Goal: Task Accomplishment & Management: Manage account settings

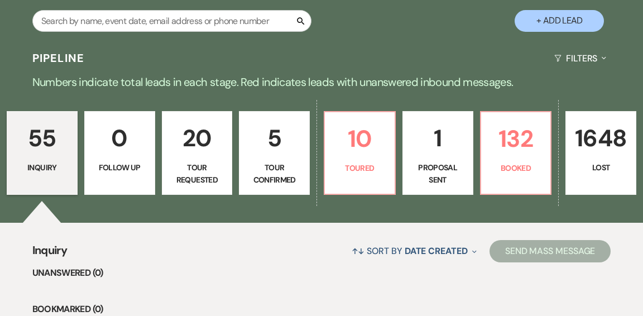
scroll to position [223, 0]
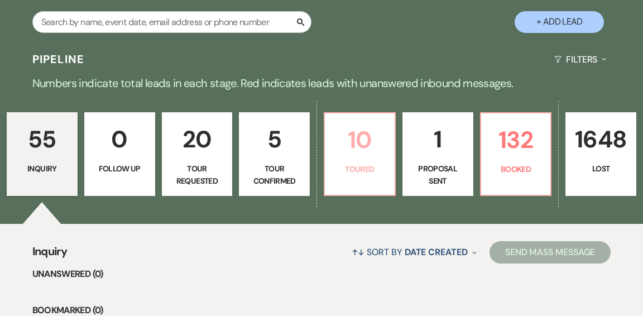
click at [348, 151] on link "10 Toured" at bounding box center [360, 154] width 72 height 84
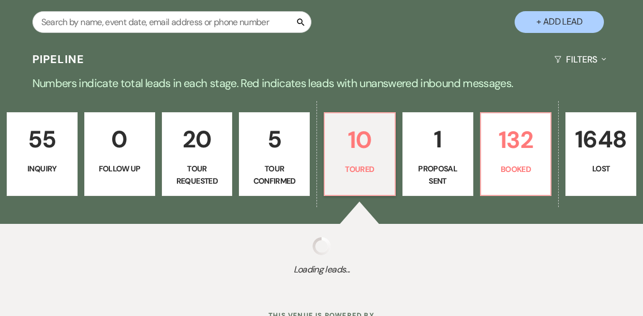
select select "5"
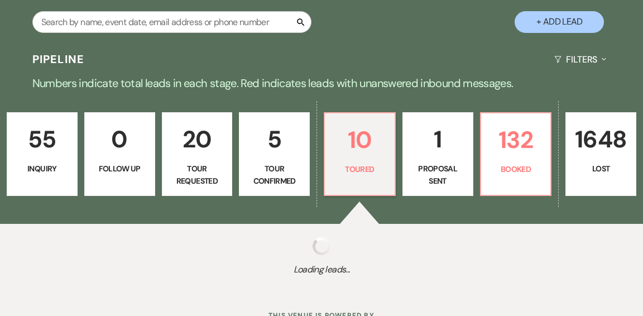
select select "5"
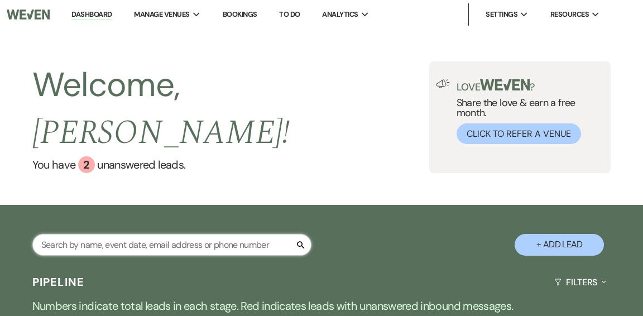
click at [242, 234] on input "text" at bounding box center [171, 245] width 279 height 22
type input "[PERSON_NAME]"
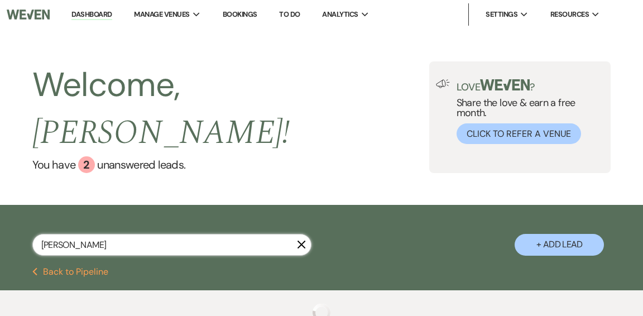
select select "4"
select select "8"
select select "1"
select select "8"
select select "1"
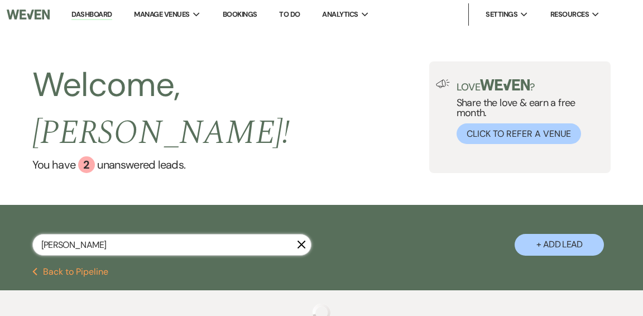
select select "8"
select select "5"
select select "8"
select select "5"
select select "8"
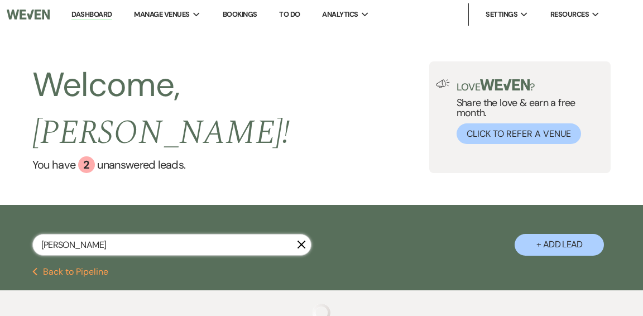
select select "6"
select select "8"
select select "5"
select select "8"
select select "5"
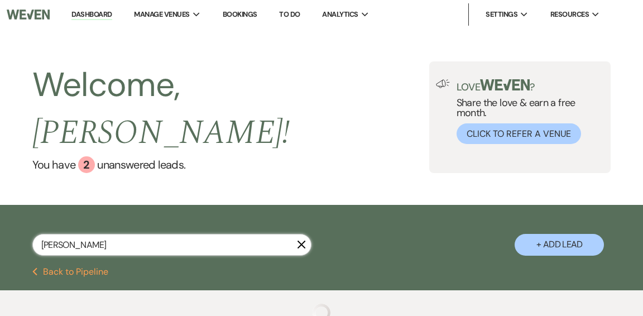
select select "8"
select select "10"
select select "8"
select select "4"
select select "8"
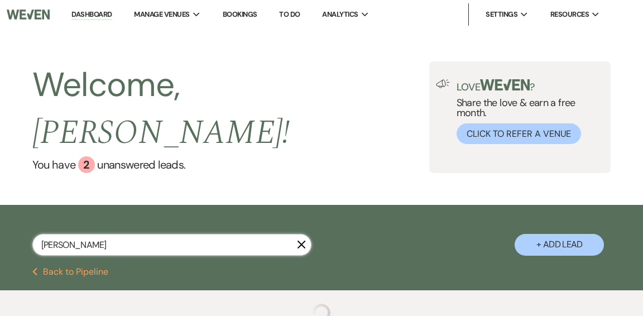
select select "6"
select select "8"
select select "11"
select select "8"
select select "10"
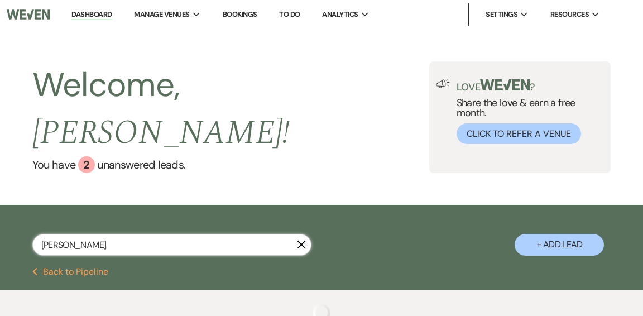
select select "8"
select select "5"
select select "8"
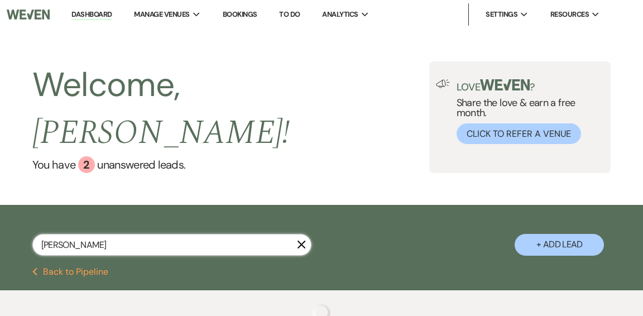
select select "5"
select select "8"
select select "5"
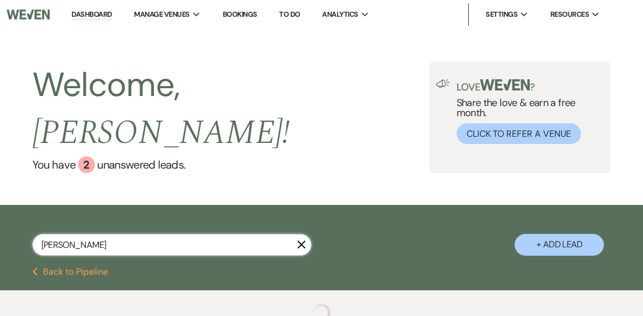
select select "8"
select select "5"
select select "8"
select select "5"
select select "8"
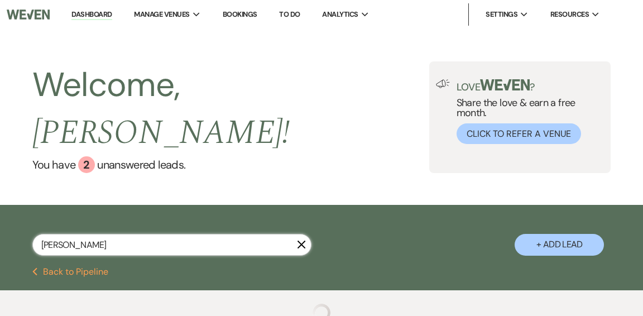
select select "5"
select select "8"
select select "5"
select select "8"
select select "5"
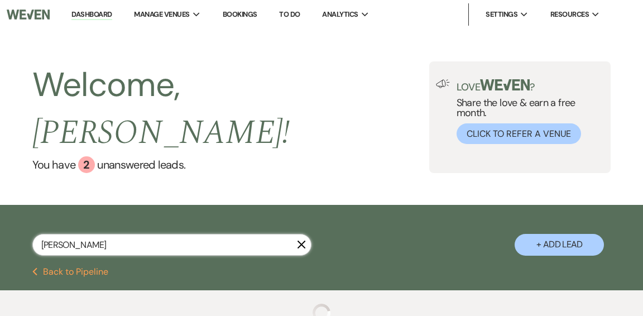
select select "8"
select select "5"
select select "8"
select select "10"
select select "8"
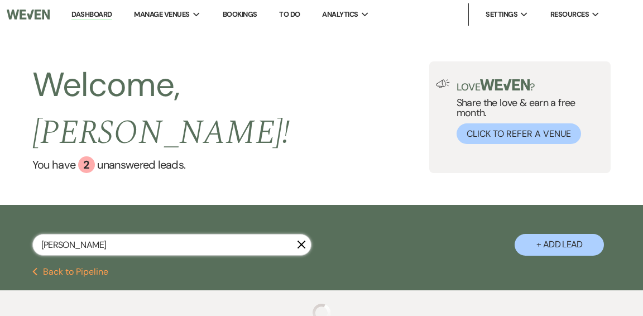
select select "5"
select select "8"
select select "5"
select select "8"
select select "5"
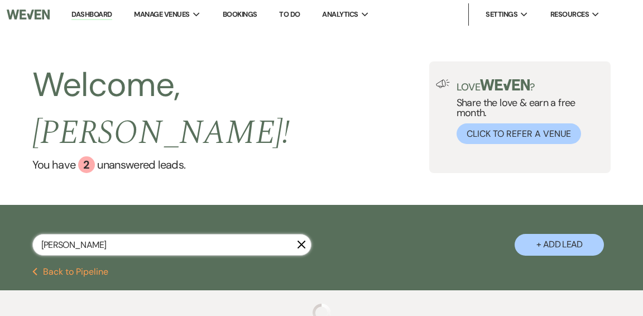
select select "8"
select select "6"
select select "8"
select select "4"
select select "8"
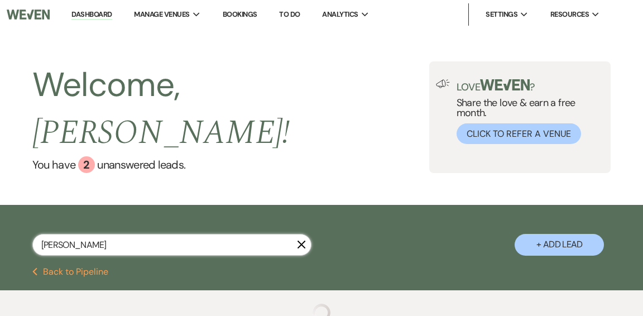
select select "6"
select select "8"
select select "5"
select select "8"
select select "5"
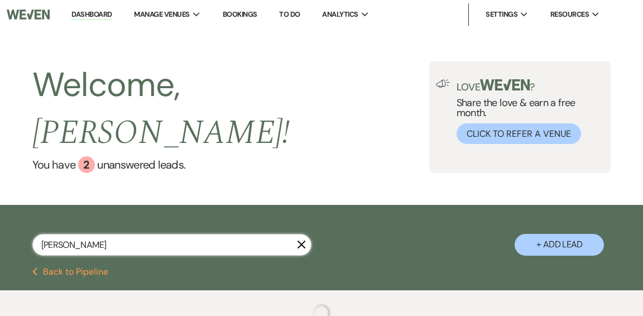
select select "8"
select select "6"
select select "8"
select select "5"
select select "8"
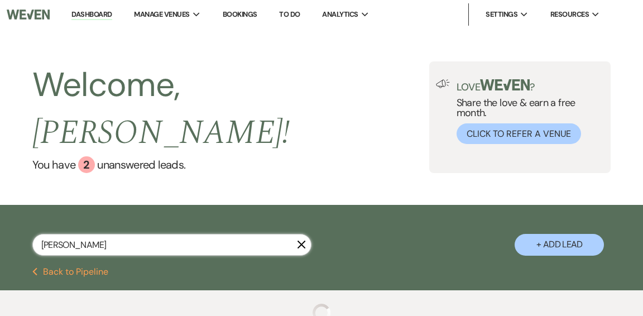
select select "8"
select select "2"
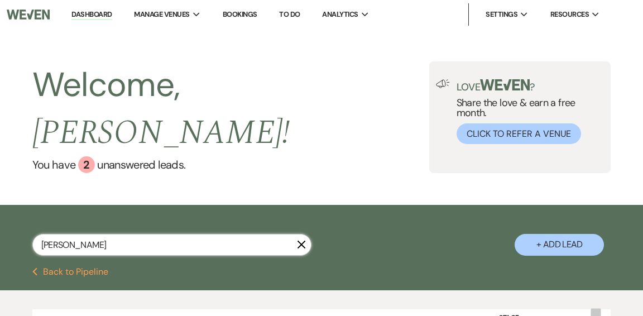
type input "[PERSON_NAME]"
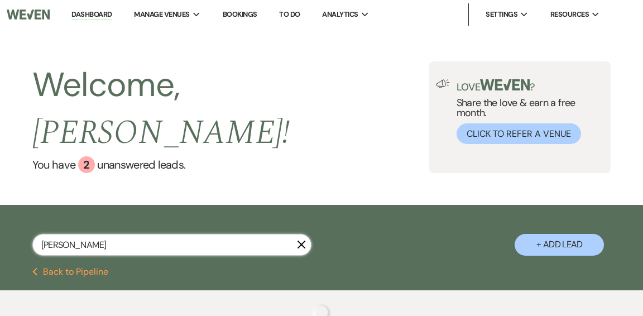
select select "4"
select select "8"
select select "1"
select select "8"
select select "5"
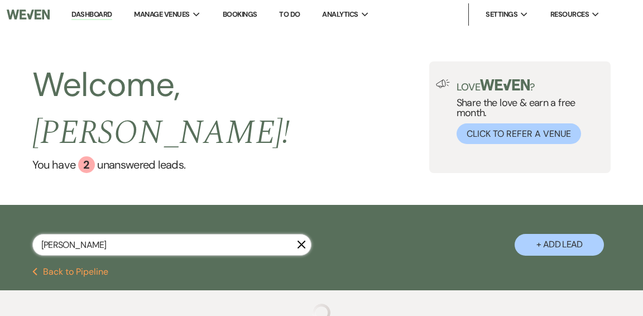
select select "8"
select select "5"
select select "8"
select select "6"
select select "8"
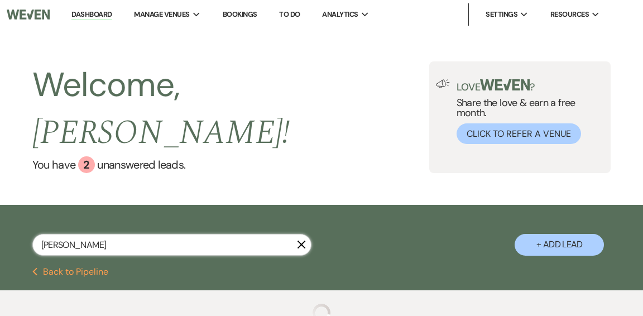
select select "5"
select select "8"
select select "10"
select select "8"
select select "4"
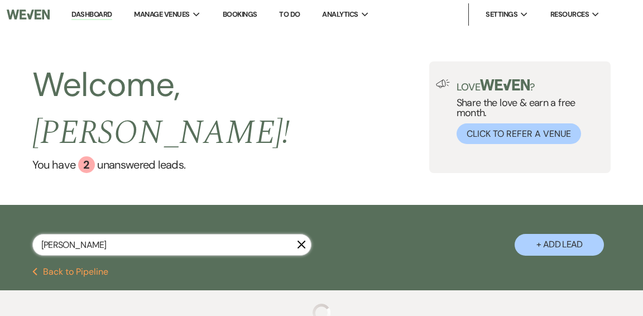
select select "8"
select select "11"
select select "8"
select select "10"
select select "8"
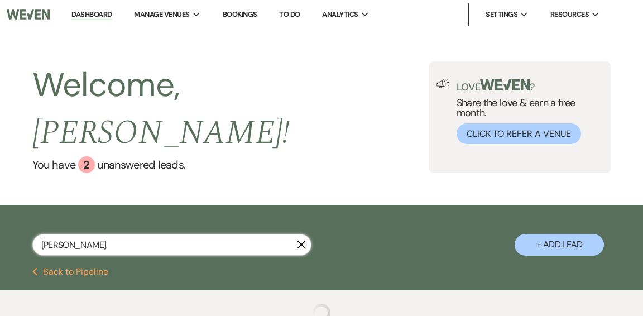
select select "8"
select select "5"
select select "8"
select select "5"
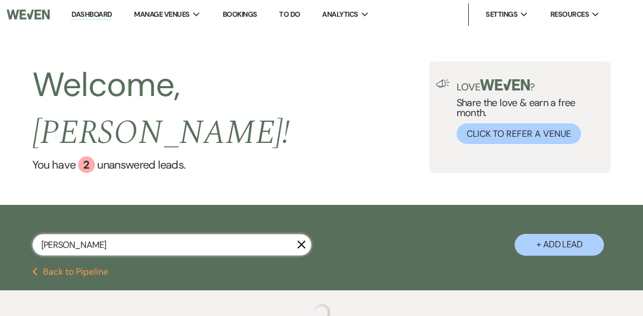
select select "8"
select select "5"
select select "8"
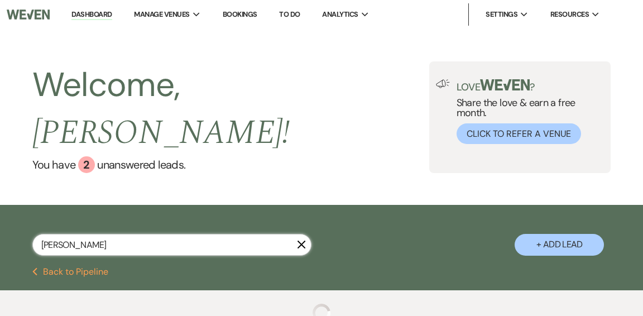
select select "5"
select select "8"
select select "5"
select select "8"
select select "5"
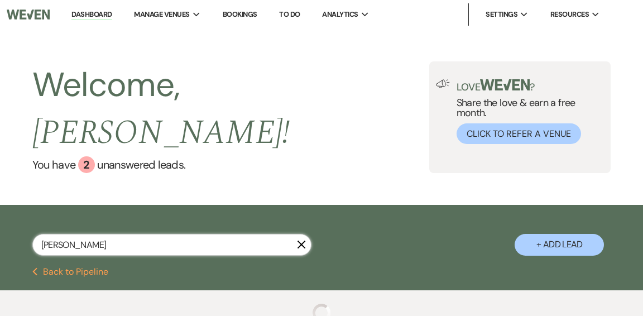
select select "8"
select select "5"
select select "8"
select select "10"
select select "8"
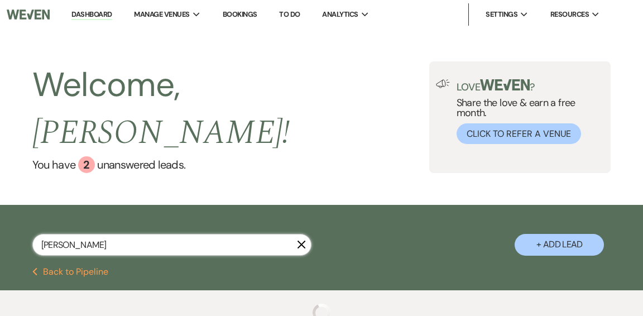
select select "5"
select select "8"
select select "5"
select select "8"
select select "6"
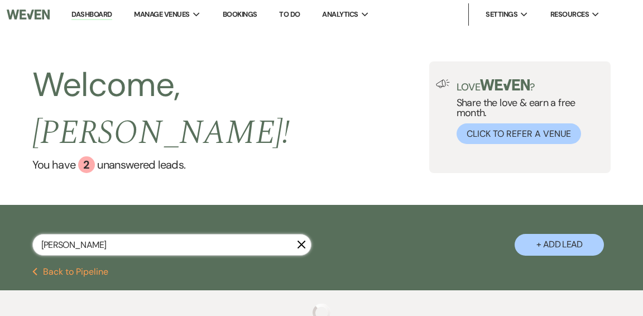
select select "8"
select select "5"
select select "8"
select select "5"
select select "8"
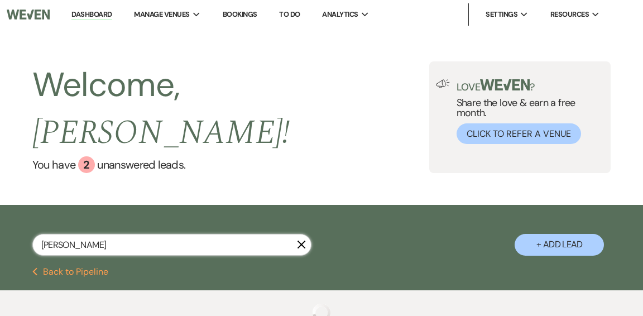
select select "6"
select select "8"
select select "5"
select select "8"
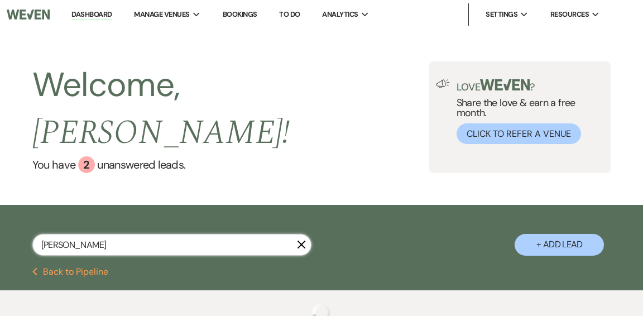
select select "8"
select select "2"
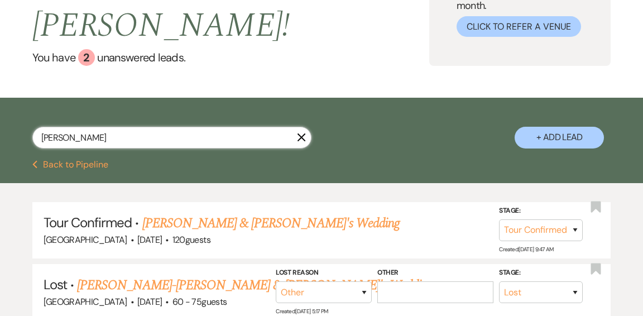
scroll to position [109, 0]
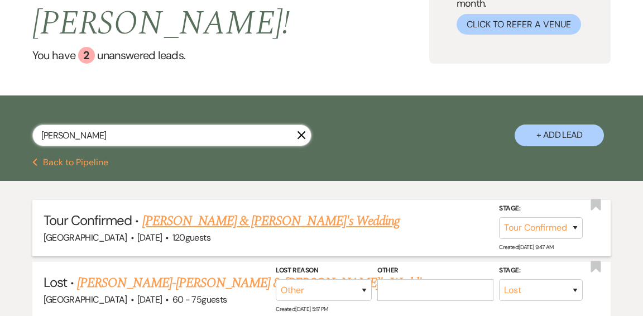
type input "[PERSON_NAME]"
click at [234, 211] on link "[PERSON_NAME] & [PERSON_NAME]'s Wedding" at bounding box center [271, 221] width 258 height 20
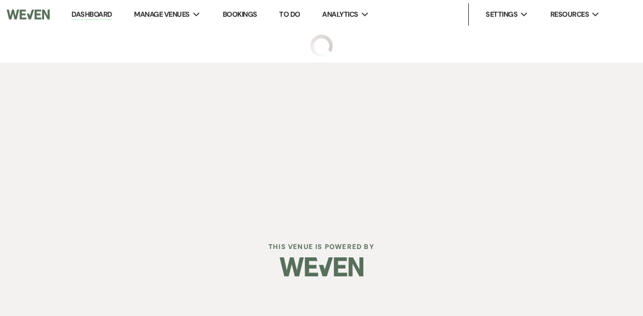
select select "4"
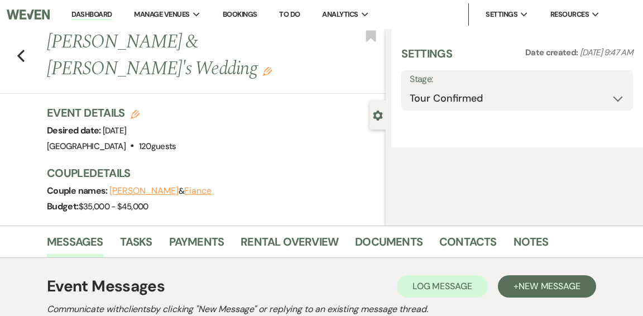
select select "5"
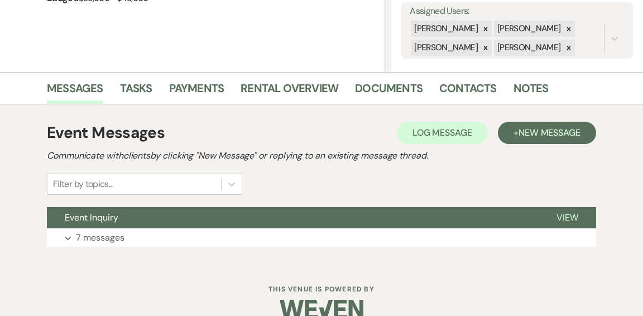
scroll to position [227, 0]
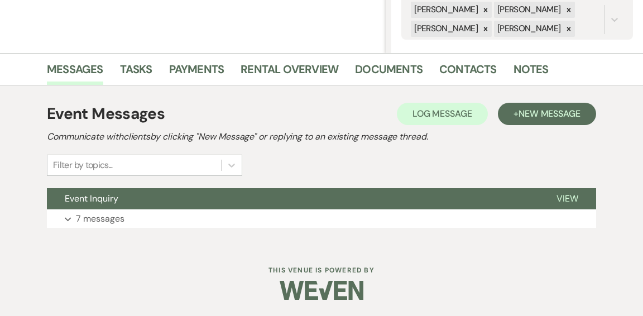
click at [296, 205] on button "Event Inquiry" at bounding box center [293, 198] width 492 height 21
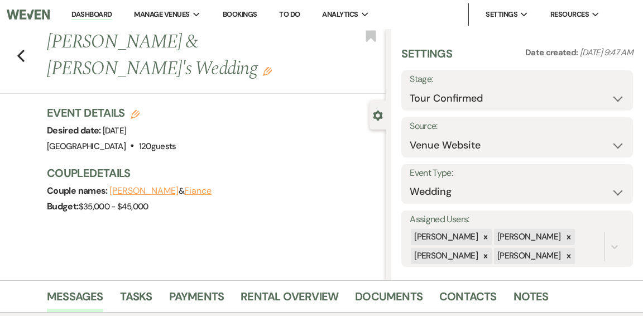
scroll to position [2, 0]
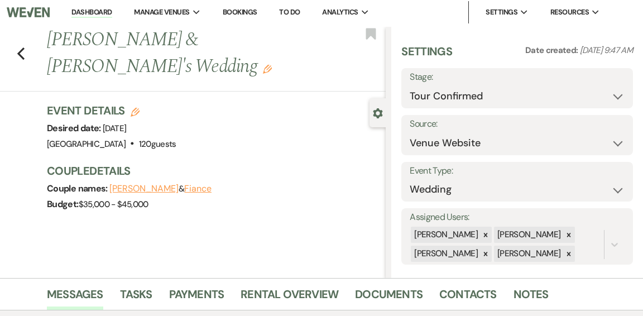
click at [93, 13] on link "Dashboard" at bounding box center [91, 12] width 40 height 11
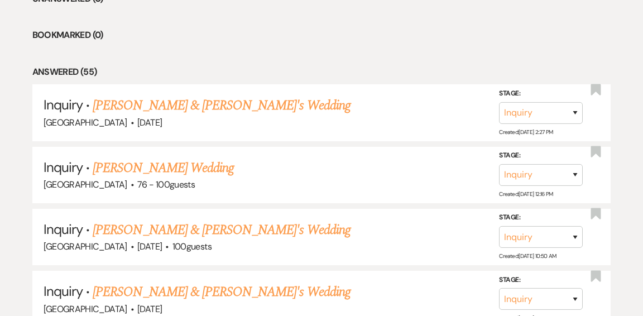
scroll to position [498, 0]
click at [200, 95] on link "[PERSON_NAME] & [PERSON_NAME]'s Wedding" at bounding box center [222, 105] width 258 height 20
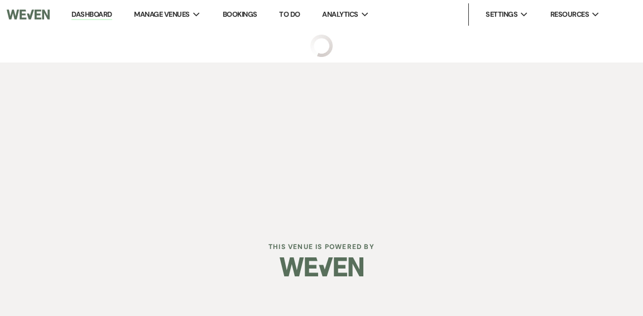
select select "5"
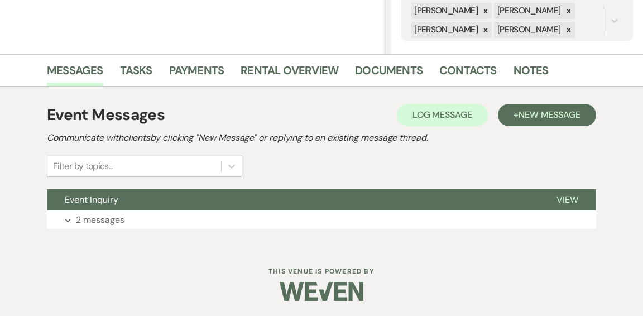
scroll to position [227, 0]
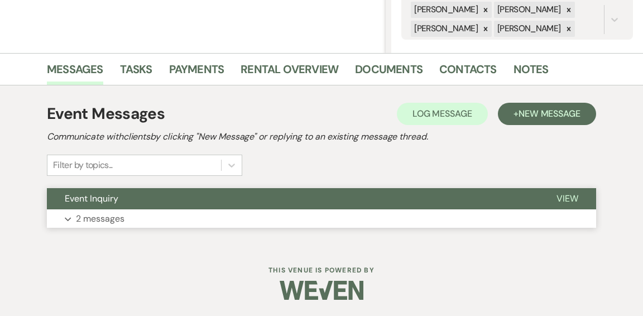
click at [220, 191] on button "Event Inquiry" at bounding box center [293, 198] width 492 height 21
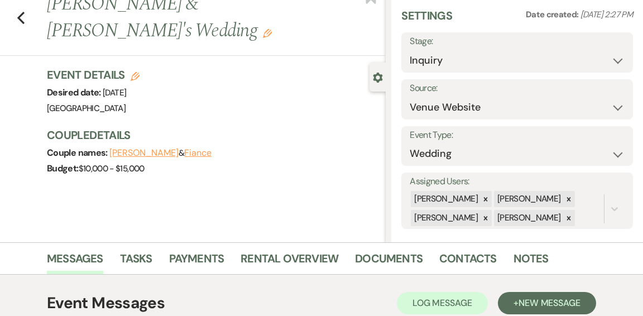
scroll to position [0, 0]
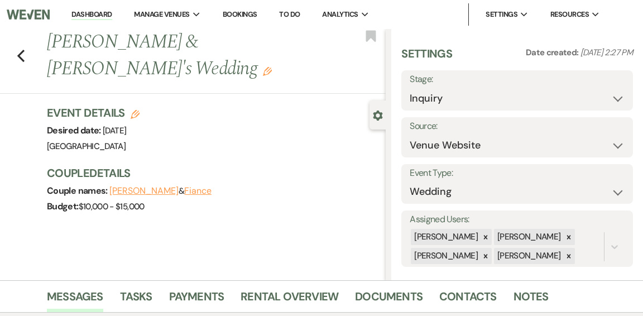
click at [94, 15] on link "Dashboard" at bounding box center [91, 14] width 40 height 11
